Goal: Task Accomplishment & Management: Manage account settings

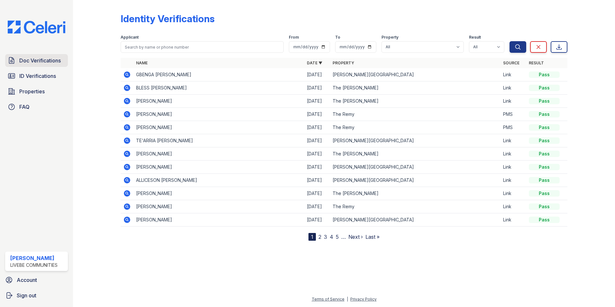
click at [36, 63] on span "Doc Verifications" at bounding box center [40, 61] width 42 height 8
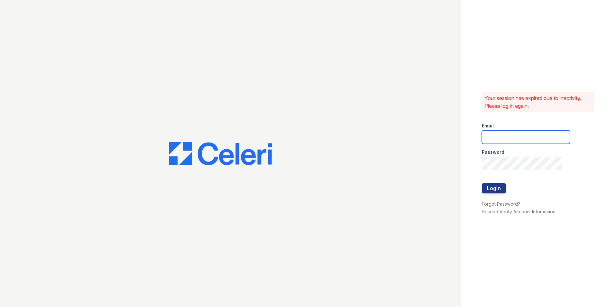
type input "[EMAIL_ADDRESS][DOMAIN_NAME]"
click at [492, 189] on button "Login" at bounding box center [494, 188] width 24 height 10
